Goal: Navigation & Orientation: Find specific page/section

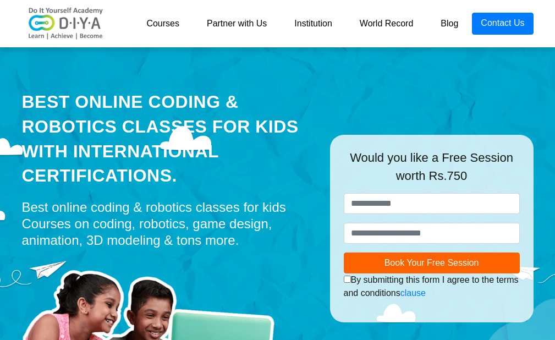
click at [171, 27] on link "Courses" at bounding box center [162, 24] width 60 height 22
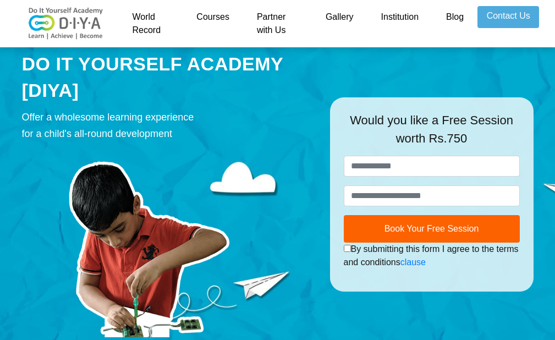
click at [210, 10] on link "Courses" at bounding box center [212, 23] width 60 height 35
